Goal: Task Accomplishment & Management: Complete application form

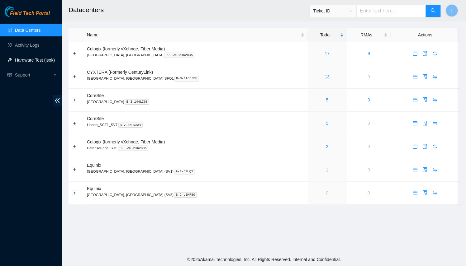
click at [21, 60] on link "Hardware Test (isok)" at bounding box center [35, 60] width 40 height 5
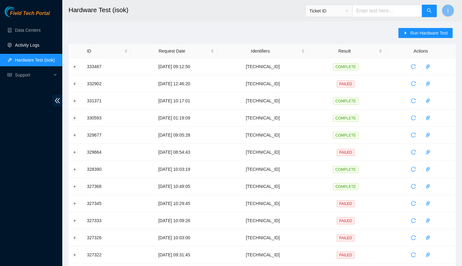
click at [36, 43] on link "Activity Logs" at bounding box center [27, 45] width 25 height 5
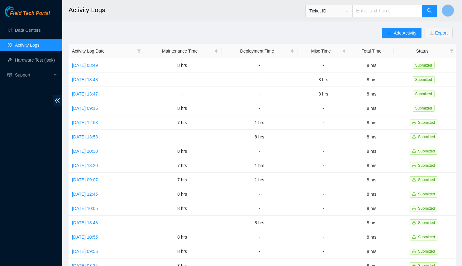
click at [318, 4] on span "Ticket ID" at bounding box center [371, 9] width 132 height 16
click at [402, 33] on span "Add Activity" at bounding box center [405, 33] width 22 height 7
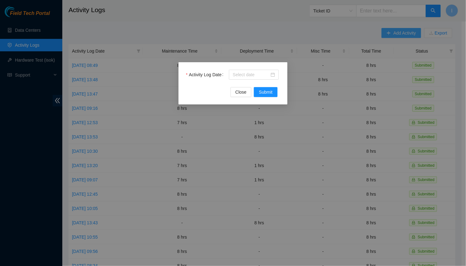
click at [402, 33] on div "Activity Log Date Close Submit" at bounding box center [233, 133] width 466 height 266
click at [255, 79] on div at bounding box center [254, 75] width 51 height 10
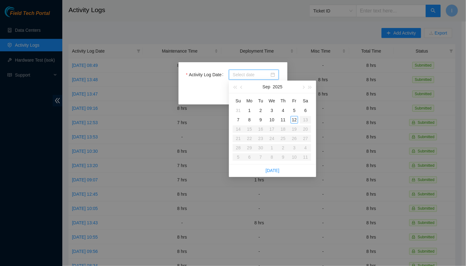
drag, startPoint x: 254, startPoint y: 75, endPoint x: 247, endPoint y: 75, distance: 7.8
click at [247, 75] on input "Activity Log Date" at bounding box center [251, 74] width 37 height 7
type input "2025-09-12"
click at [294, 121] on div "12" at bounding box center [294, 119] width 7 height 7
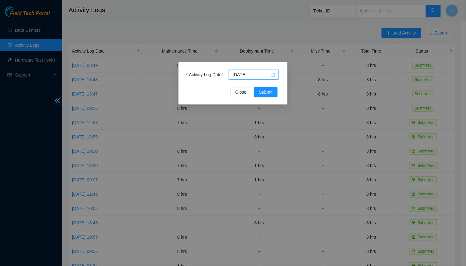
click at [263, 97] on div "Activity Log Date 2025-09-12 Close Submit" at bounding box center [232, 83] width 109 height 42
click at [264, 94] on span "Submit" at bounding box center [266, 92] width 14 height 7
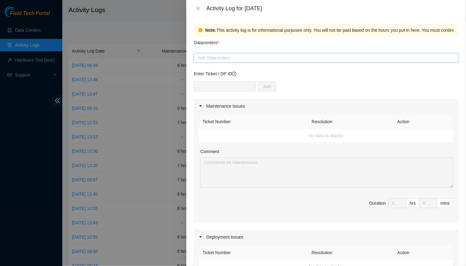
click at [249, 60] on div at bounding box center [326, 57] width 262 height 7
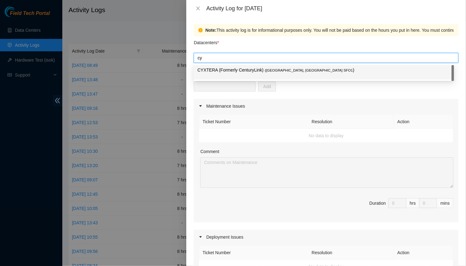
type input "cyx"
click at [251, 73] on p "CYXTERA (Formerly CenturyLink) ( Santa Clara, CA SFO1 )" at bounding box center [323, 70] width 253 height 7
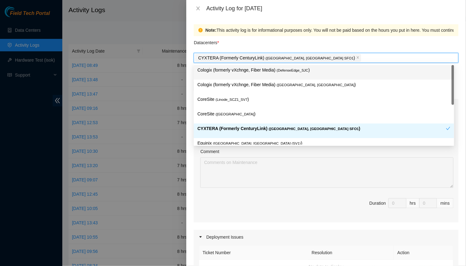
click at [236, 49] on div "Datacenters *" at bounding box center [326, 44] width 265 height 17
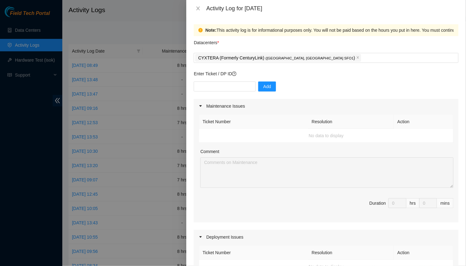
click at [220, 76] on p "Enter Ticket / DP ID" at bounding box center [326, 73] width 265 height 7
click at [233, 89] on input "text" at bounding box center [225, 87] width 62 height 10
paste input "DP80772"
type input "DP80772"
click at [267, 87] on button "Add" at bounding box center [267, 87] width 18 height 10
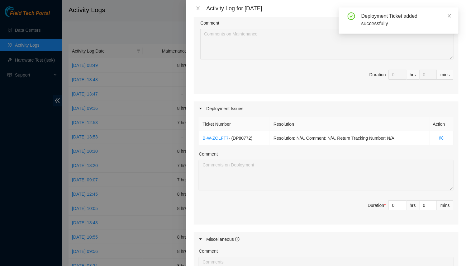
scroll to position [128, 0]
drag, startPoint x: 389, startPoint y: 205, endPoint x: 349, endPoint y: 200, distance: 40.4
click at [349, 201] on span "Duration * 0 hrs 0 mins" at bounding box center [326, 209] width 255 height 17
type input "8"
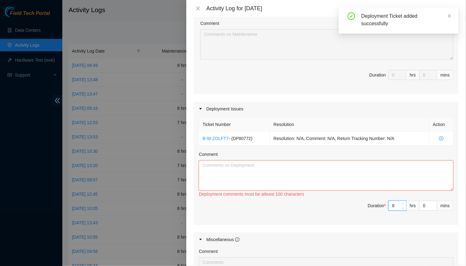
type input "8"
click at [327, 175] on textarea "Comment" at bounding box center [326, 175] width 255 height 31
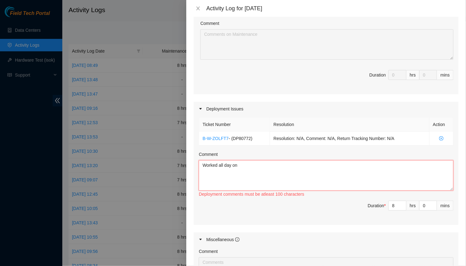
paste textarea "DP80772"
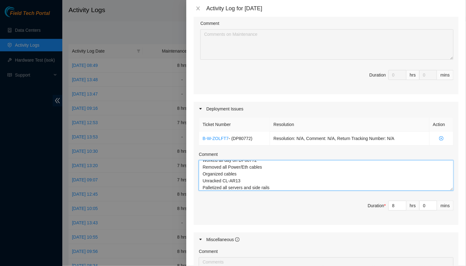
scroll to position [12, 0]
paste textarea "B-W-ZOP0M5"
click at [254, 171] on textarea "Worked all day on DP80772 Removed all Power/Eth cables Organized cables Unracke…" at bounding box center [326, 175] width 255 height 31
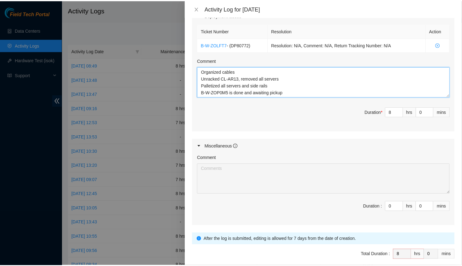
scroll to position [247, 0]
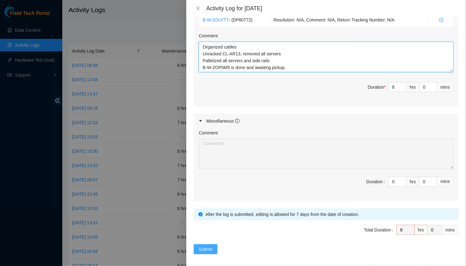
type textarea "Worked all day on DP80772 Removed all Power/Eth cables Organized cables Unracke…"
click at [208, 246] on span "Submit" at bounding box center [206, 249] width 14 height 7
